Goal: Transaction & Acquisition: Subscribe to service/newsletter

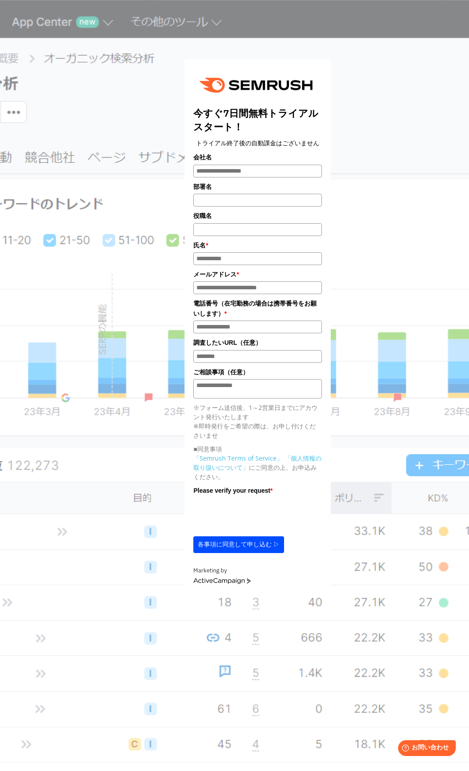
click at [136, 538] on div "今すぐ7日間無料トライアルスタート！ トライアル終了後の自動課金はございません 会社名 部署名 *" at bounding box center [257, 302] width 339 height 582
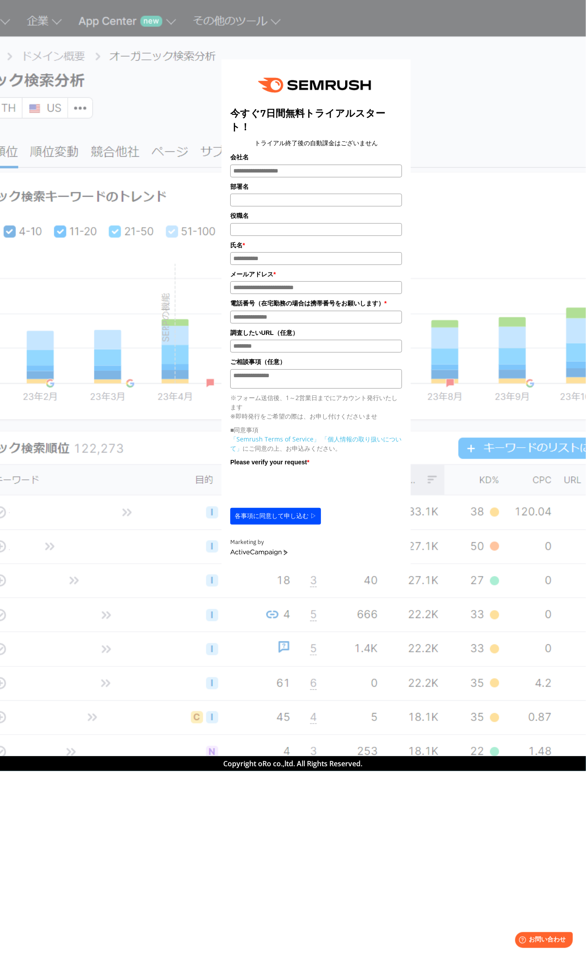
click at [468, 292] on div "今すぐ7日間無料トライアルスタート！ トライアル終了後の自動課金はございません 会社名 部署名 *" at bounding box center [316, 288] width 440 height 554
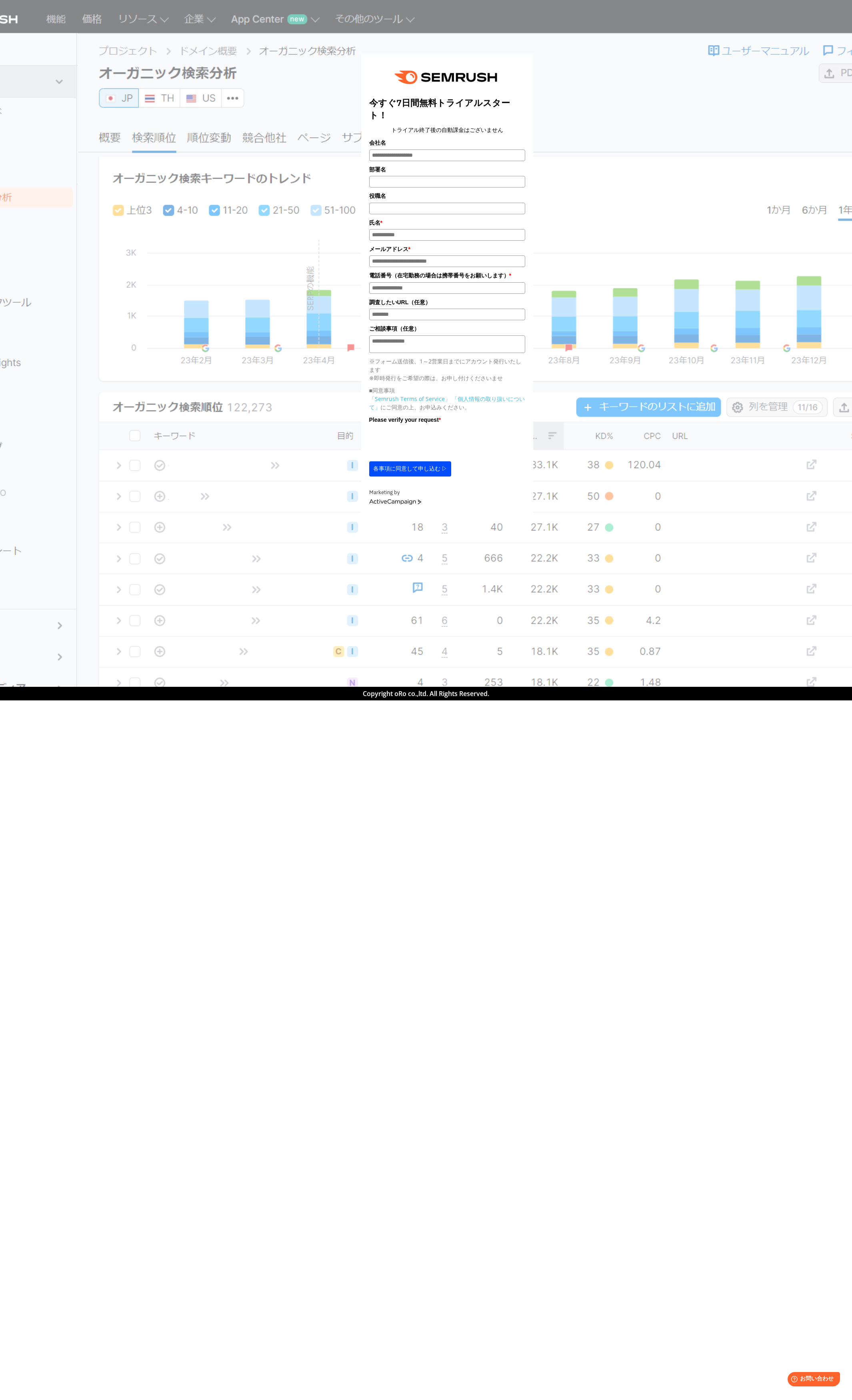
click at [425, 699] on div "今すぐ7日間無料トライアルスタート！ トライアル終了後の自動課金はございません 会社名 部署名 * *" at bounding box center [426, 700] width 852 height 1400
click at [405, 505] on link "ActiveCampaign" at bounding box center [394, 502] width 52 height 5
click at [195, 141] on div "今すぐ7日間無料トライアルスタート！ トライアル終了後の自動課金はございません 会社名 部署名 * * * *" at bounding box center [447, 258] width 734 height 508
click at [104, 142] on div "今すぐ7日間無料トライアルスタート！ トライアル終了後の自動課金はございません 会社名 部署名 * * * *" at bounding box center [447, 258] width 734 height 508
drag, startPoint x: 248, startPoint y: 142, endPoint x: 241, endPoint y: 142, distance: 7.0
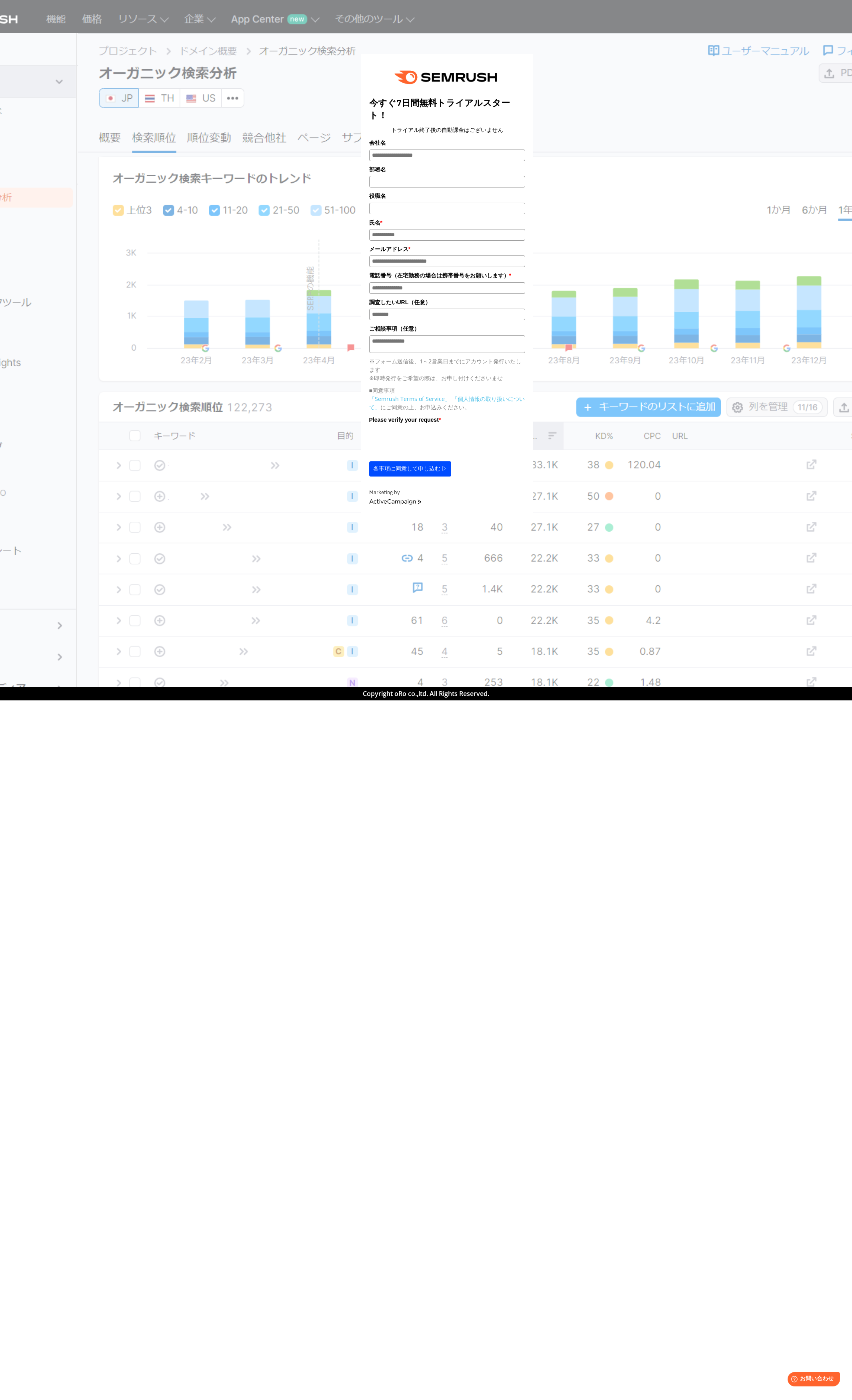
click at [241, 142] on div "今すぐ7日間無料トライアルスタート！ トライアル終了後の自動課金はございません 会社名 部署名 * * * *" at bounding box center [447, 258] width 734 height 508
click at [437, 78] on img at bounding box center [447, 77] width 117 height 31
click at [431, 87] on img at bounding box center [447, 77] width 117 height 31
click at [425, 91] on img at bounding box center [447, 77] width 117 height 31
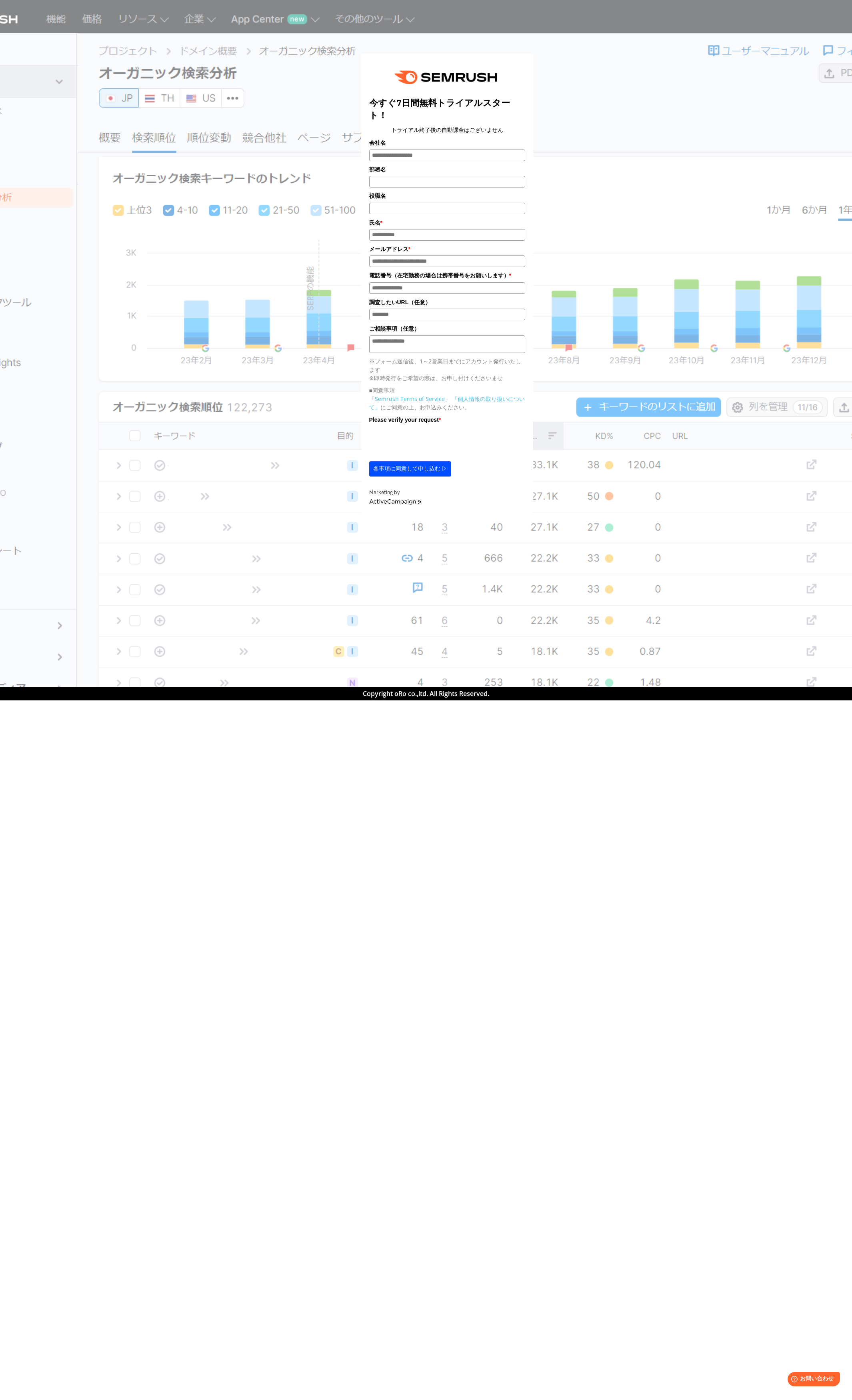
click at [419, 98] on title "今すぐ7日間無料トライアルスタート！" at bounding box center [447, 109] width 156 height 25
drag, startPoint x: 409, startPoint y: 98, endPoint x: 391, endPoint y: 99, distance: 18.0
click at [405, 99] on title "今すぐ7日間無料トライアルスタート！" at bounding box center [447, 109] width 156 height 25
click at [391, 99] on title "今すぐ7日間無料トライアルスタート！" at bounding box center [447, 109] width 156 height 25
click at [202, 142] on div "今すぐ7日間無料トライアルスタート！ トライアル終了後の自動課金はございません 会社名 部署名 * * * *" at bounding box center [447, 258] width 734 height 508
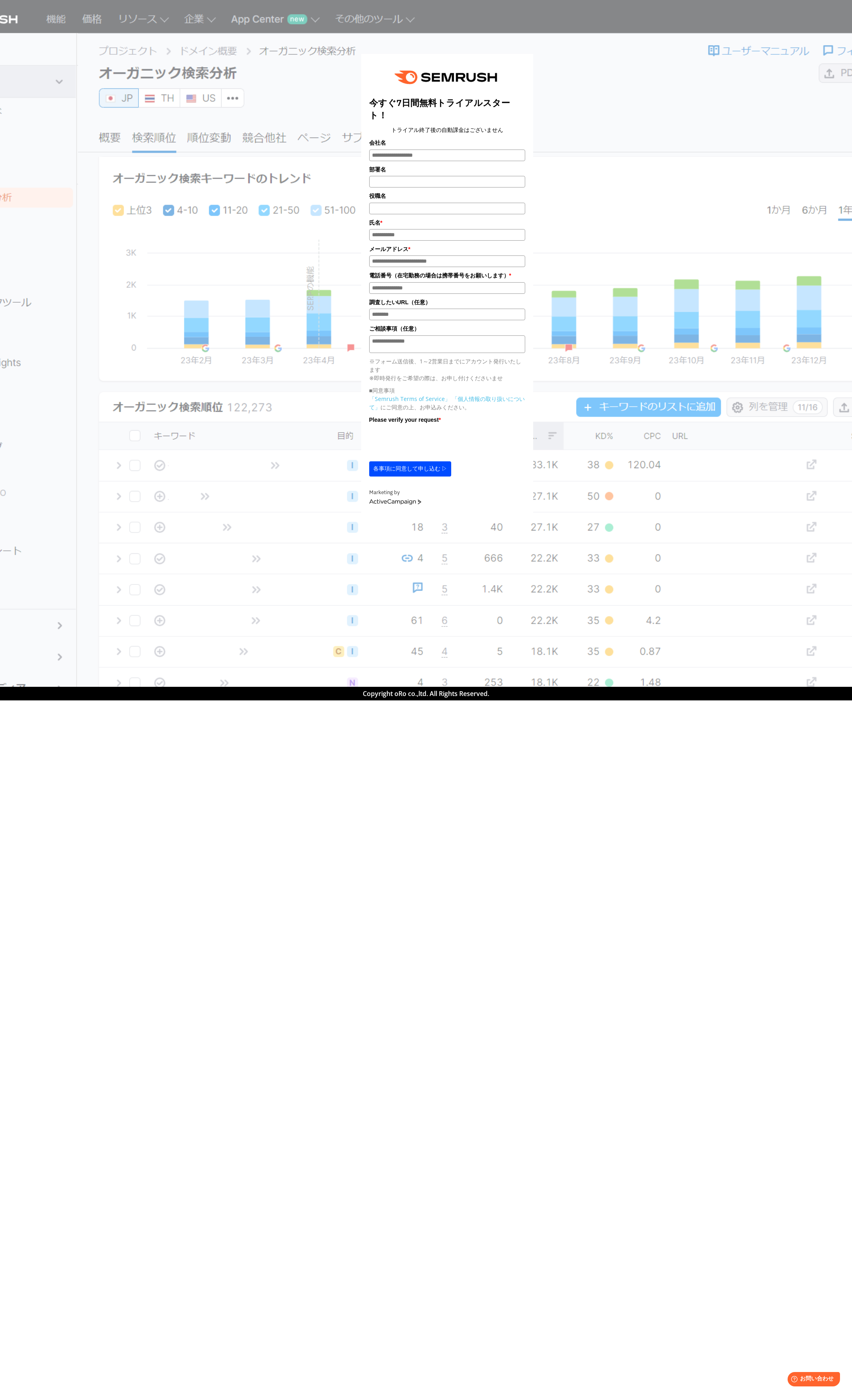
click at [200, 142] on div "今すぐ7日間無料トライアルスタート！ トライアル終了後の自動課金はございません 会社名 部署名 * * * *" at bounding box center [447, 258] width 734 height 508
drag, startPoint x: 197, startPoint y: 190, endPoint x: 197, endPoint y: 196, distance: 6.0
click at [197, 193] on div "今すぐ7日間無料トライアルスタート！ トライアル終了後の自動課金はございません 会社名 部署名 * * * *" at bounding box center [447, 258] width 734 height 508
click at [192, 191] on div at bounding box center [192, 191] width 0 height 0
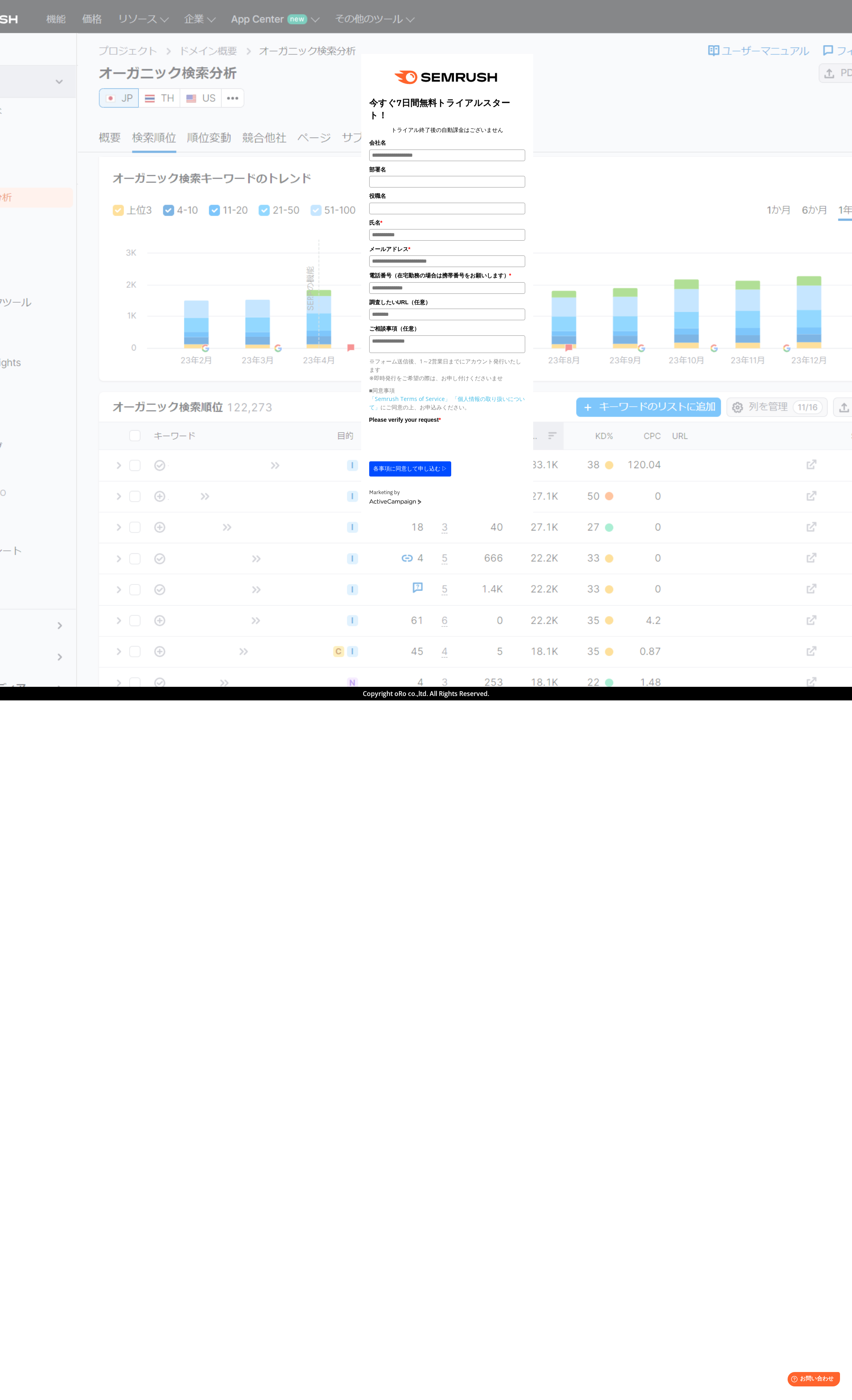
click at [215, 287] on div "今すぐ7日間無料トライアルスタート！ トライアル終了後の自動課金はございません 会社名 部署名 * * * *" at bounding box center [447, 258] width 734 height 508
click at [323, 513] on div "今すぐ7日間無料トライアルスタート！ トライアル終了後の自動課金はございません 会社名 部署名 *" at bounding box center [447, 261] width 400 height 503
drag, startPoint x: 342, startPoint y: 509, endPoint x: 355, endPoint y: 497, distance: 17.7
click at [351, 500] on div "今すぐ7日間無料トライアルスタート！ トライアル終了後の自動課金はございません 会社名 部署名 *" at bounding box center [447, 261] width 400 height 503
click at [391, 180] on input "部署名" at bounding box center [447, 182] width 156 height 12
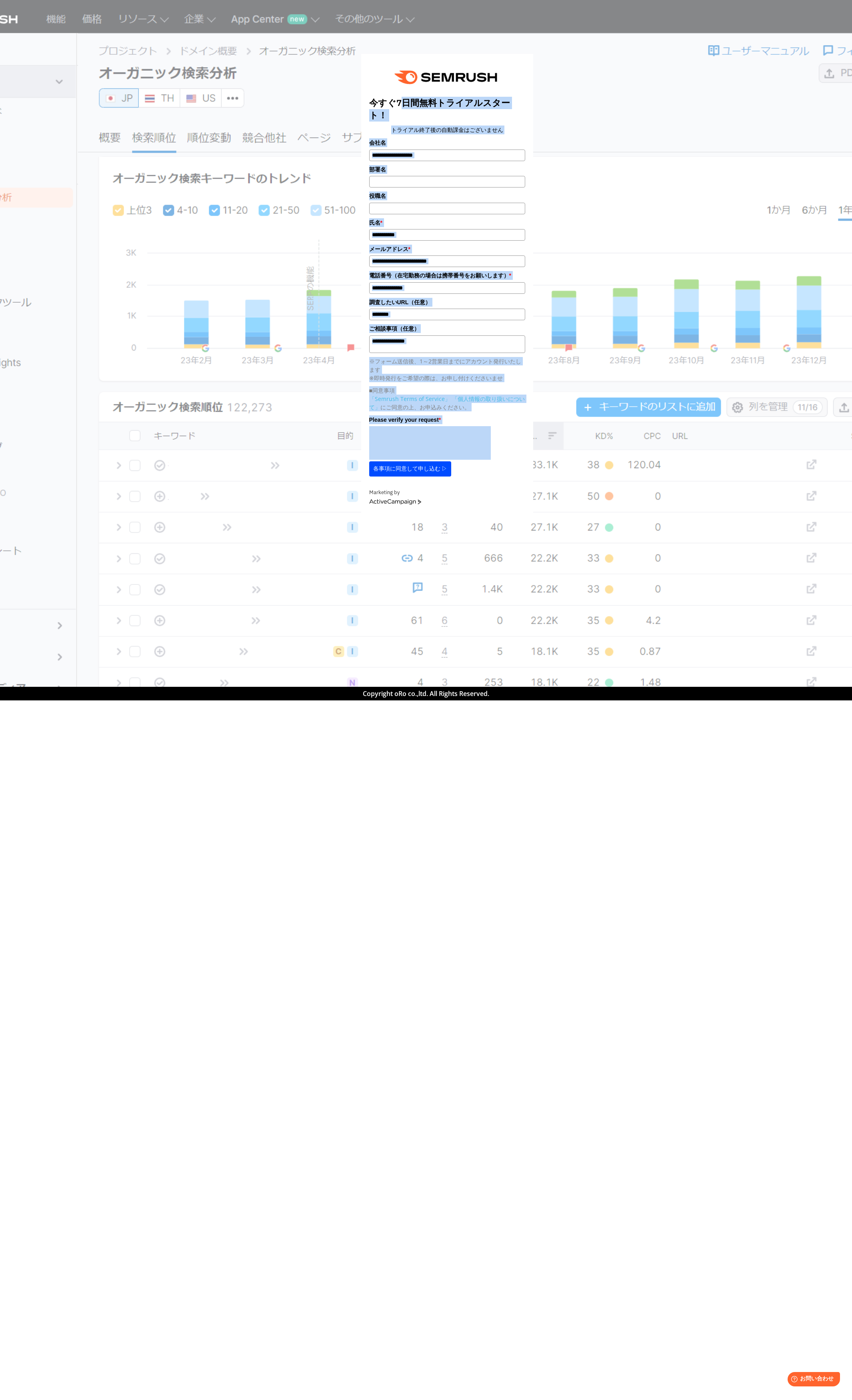
drag, startPoint x: 396, startPoint y: 104, endPoint x: 552, endPoint y: 434, distance: 365.0
click at [552, 434] on div "今すぐ7日間無料トライアルスタート！ トライアル終了後の自動課金はございません 会社名 部署名 *" at bounding box center [447, 261] width 400 height 503
click at [665, 315] on div "今すぐ7日間無料トライアルスタート！ トライアル終了後の自動課金はございません 会社名 部署名 * * * *" at bounding box center [447, 258] width 734 height 508
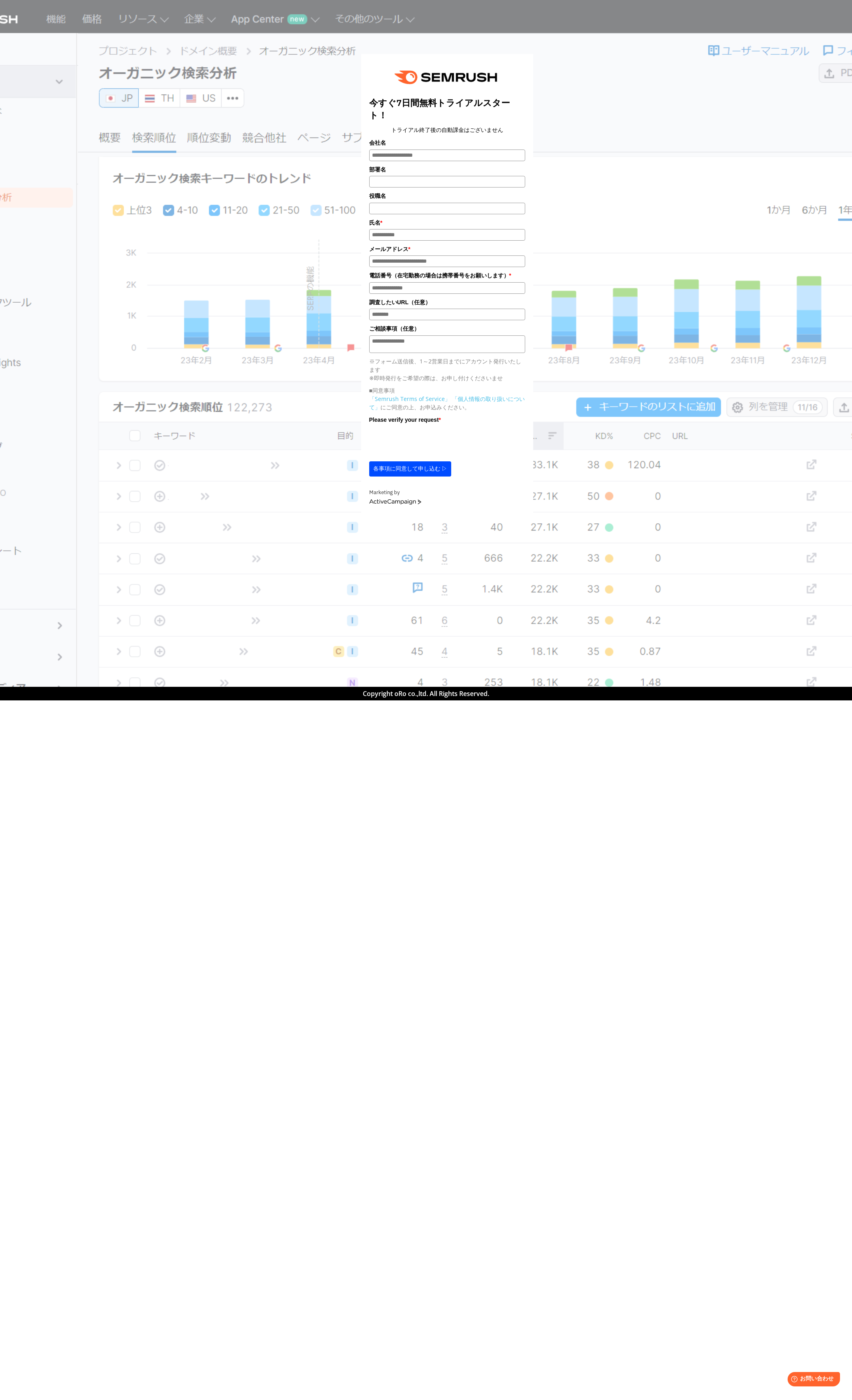
click at [179, 224] on div "今すぐ7日間無料トライアルスタート！ トライアル終了後の自動課金はございません 会社名 部署名 * * * *" at bounding box center [447, 258] width 734 height 508
click at [178, 224] on div "今すぐ7日間無料トライアルスタート！ トライアル終了後の自動課金はございません 会社名 部署名 * * * *" at bounding box center [447, 258] width 734 height 508
click at [215, 396] on div "今すぐ7日間無料トライアルスタート！ トライアル終了後の自動課金はございません 会社名 部署名 * * * *" at bounding box center [447, 258] width 734 height 508
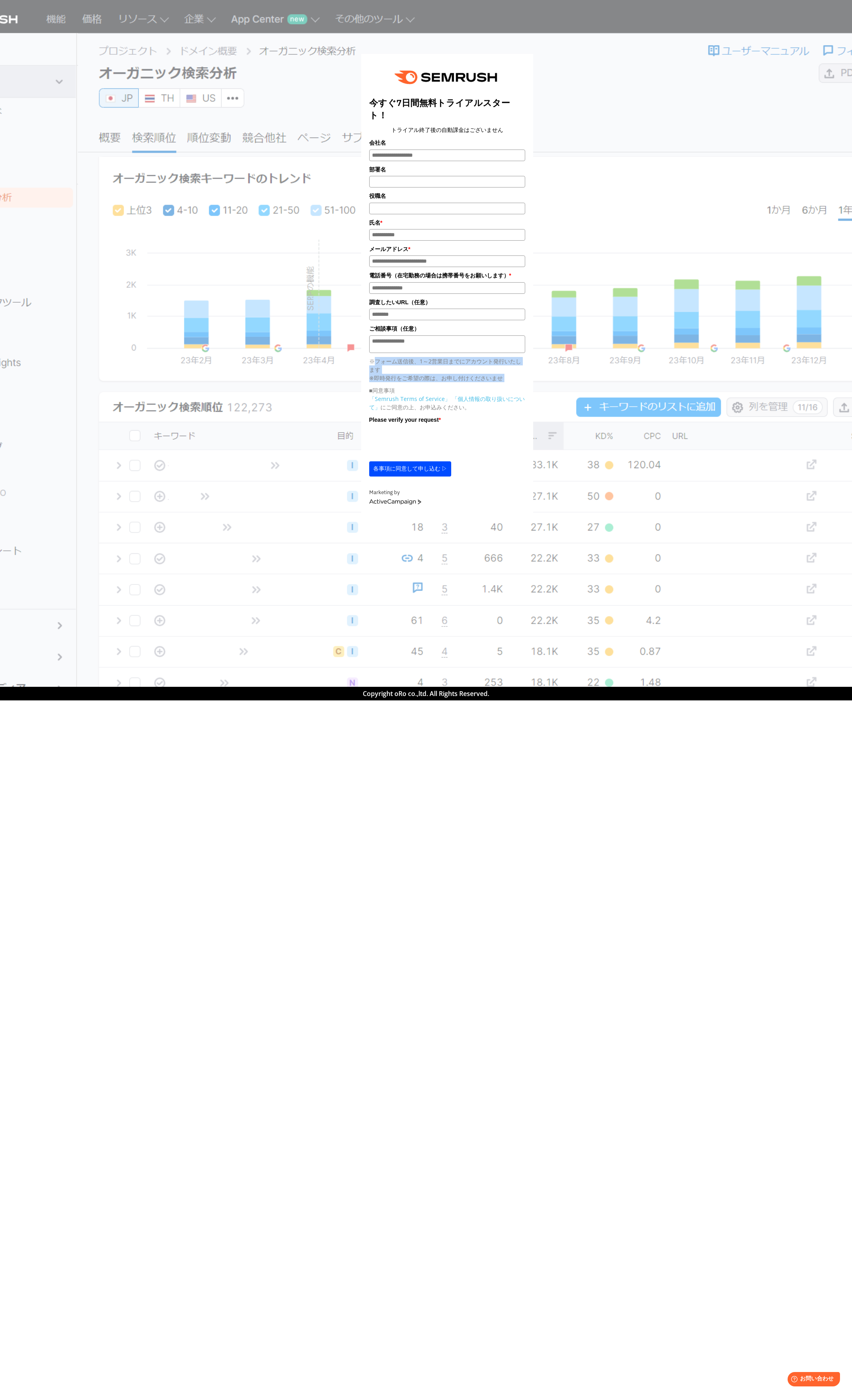
click at [215, 393] on div "今すぐ7日間無料トライアルスタート！ トライアル終了後の自動課金はございません 会社名 部署名 * * * *" at bounding box center [447, 258] width 734 height 508
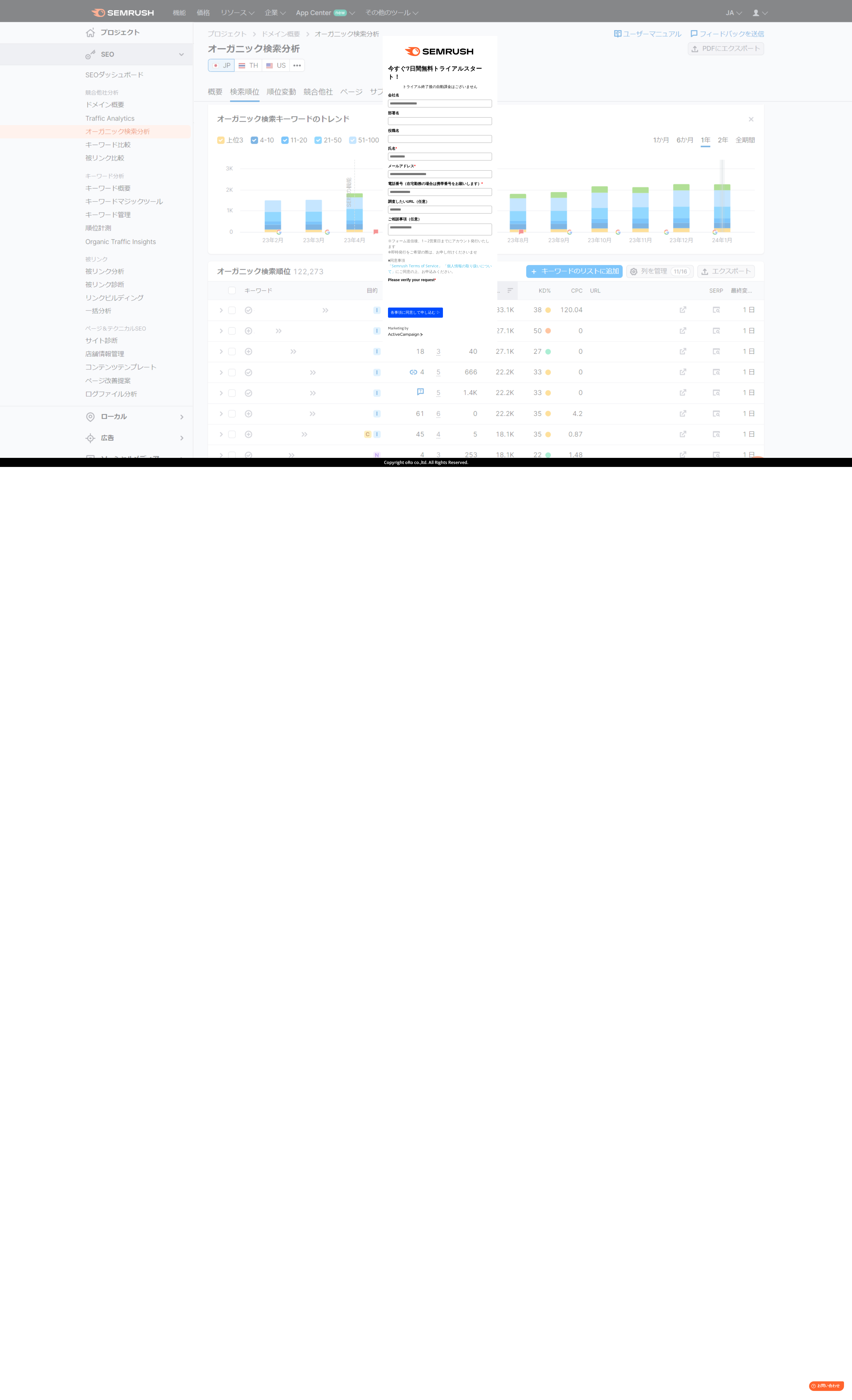
click at [206, 323] on div "今すぐ7日間無料トライアルスタート！ トライアル終了後の自動課金はございません 会社名 部署名 * * * *" at bounding box center [440, 172] width 773 height 339
click at [150, 261] on div "今すぐ7日間無料トライアルスタート！ トライアル終了後の自動課金はございません 会社名 部署名 * * * *" at bounding box center [440, 172] width 773 height 339
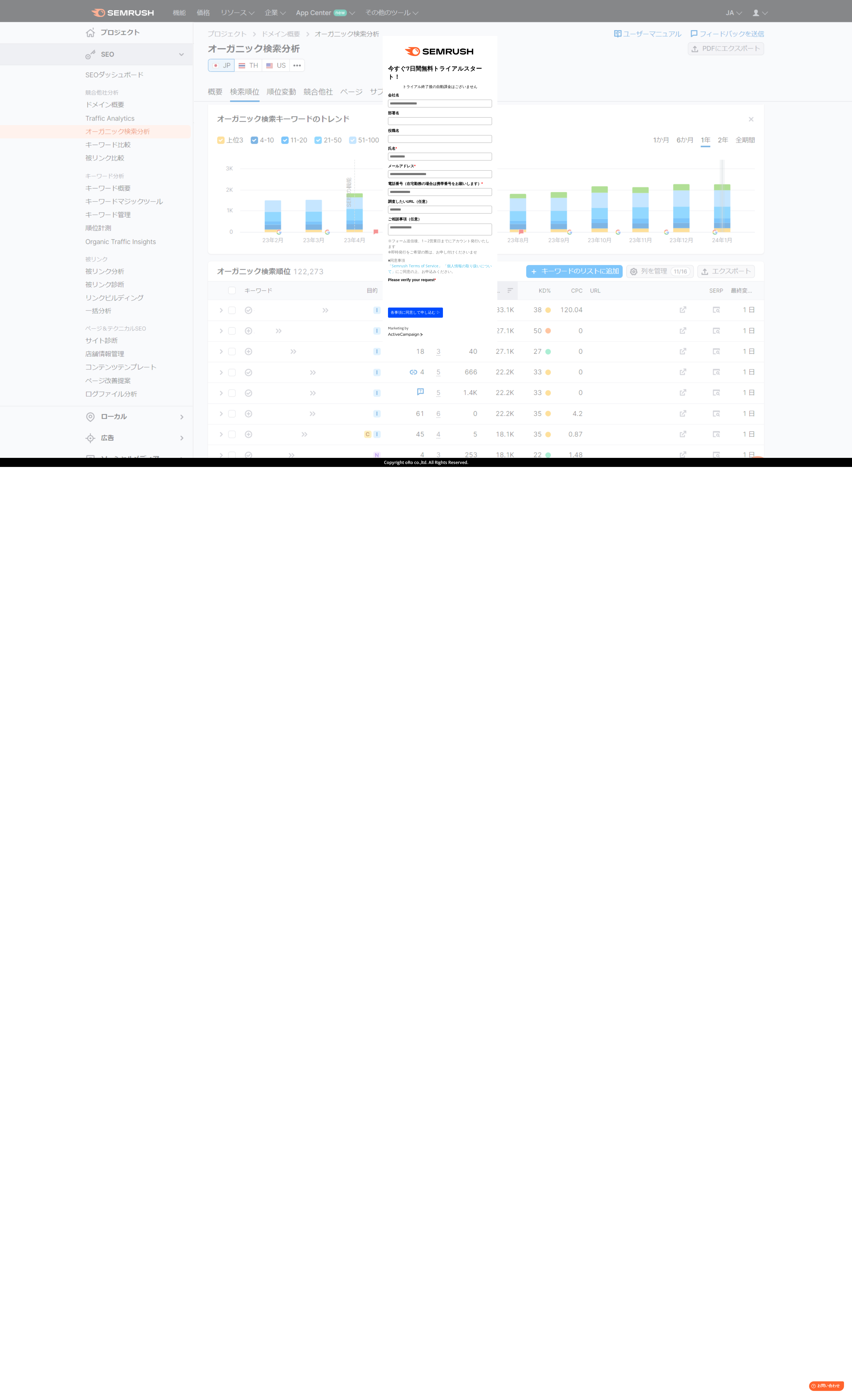
click at [159, 245] on div "今すぐ7日間無料トライアルスタート！ トライアル終了後の自動課金はございません 会社名 部署名 * * * *" at bounding box center [440, 172] width 773 height 339
click at [129, 140] on div "今すぐ7日間無料トライアルスタート！ トライアル終了後の自動課金はございません 会社名 部署名 * * * *" at bounding box center [440, 172] width 773 height 339
click at [110, 83] on div "今すぐ7日間無料トライアルスタート！ トライアル終了後の自動課金はございません 会社名 部署名 * * * *" at bounding box center [440, 172] width 773 height 339
click at [503, 0] on html "今すぐ7日間無料トライアルスタート！ トライアル終了後の自動課金はございません 会社名 部署名" at bounding box center [426, 700] width 852 height 1400
